Goal: Find specific page/section: Find specific page/section

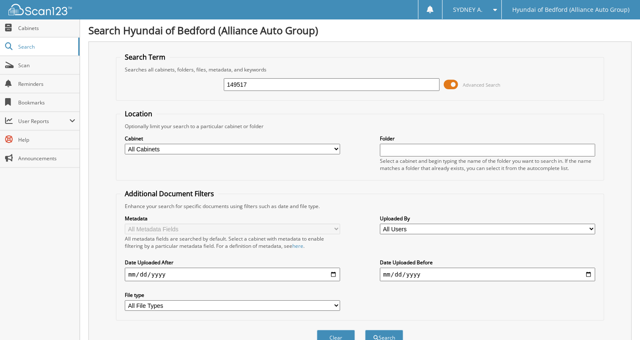
click at [264, 85] on input "149517" at bounding box center [331, 84] width 215 height 13
click at [264, 84] on input "149517" at bounding box center [331, 84] width 215 height 13
paste input "361"
type input "149361"
click at [365, 330] on button "Search" at bounding box center [384, 338] width 38 height 16
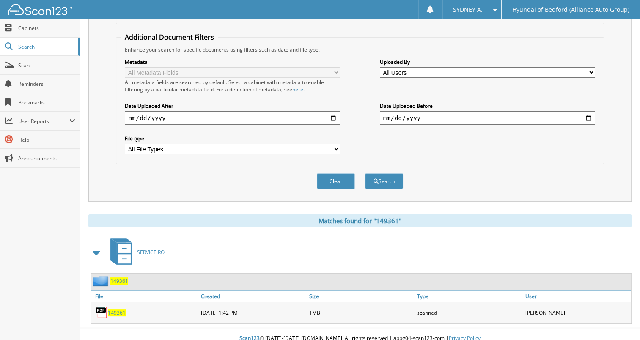
click at [116, 309] on span "149361" at bounding box center [117, 312] width 18 height 7
